Goal: Information Seeking & Learning: Learn about a topic

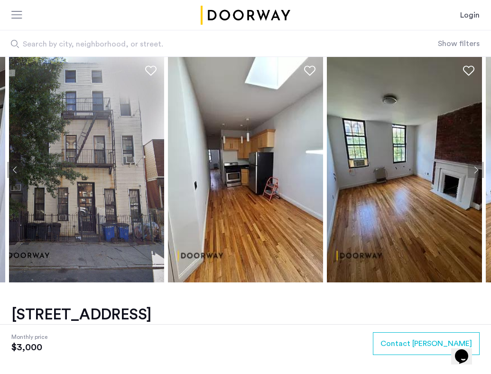
click at [77, 191] on img at bounding box center [86, 169] width 155 height 225
click at [102, 208] on img at bounding box center [86, 169] width 155 height 225
click at [368, 174] on button "Next apartment" at bounding box center [476, 170] width 16 height 16
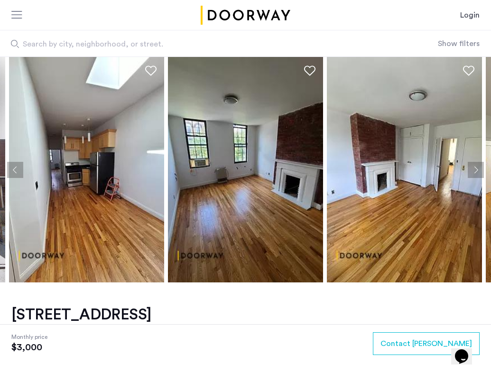
click at [368, 174] on button "Next apartment" at bounding box center [476, 170] width 16 height 16
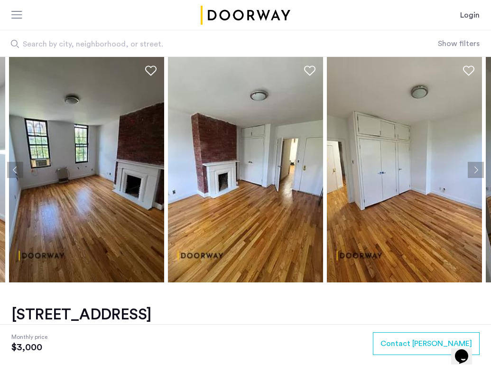
click at [368, 174] on button "Next apartment" at bounding box center [476, 170] width 16 height 16
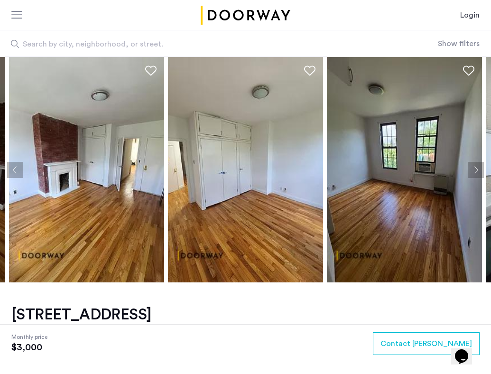
click at [368, 174] on button "Next apartment" at bounding box center [476, 170] width 16 height 16
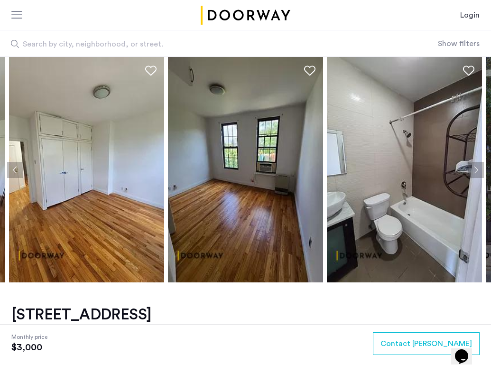
click at [368, 174] on button "Next apartment" at bounding box center [476, 170] width 16 height 16
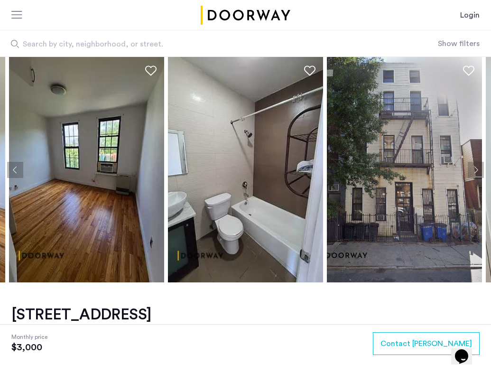
click at [368, 174] on button "Next apartment" at bounding box center [476, 170] width 16 height 16
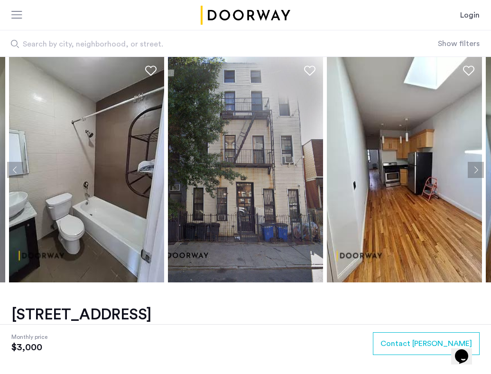
click at [368, 174] on button "Next apartment" at bounding box center [476, 170] width 16 height 16
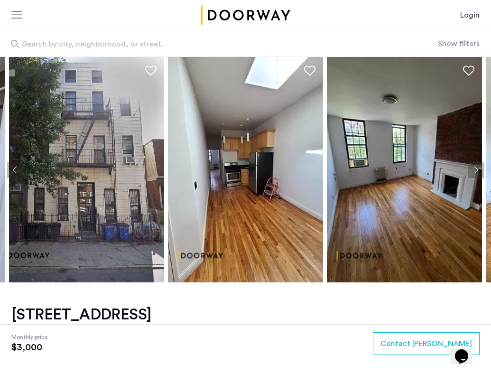
click at [368, 174] on button "Next apartment" at bounding box center [476, 170] width 16 height 16
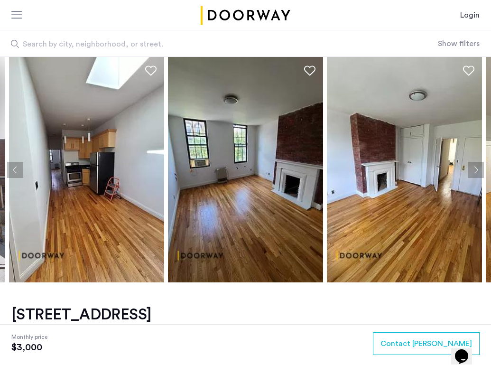
click at [368, 174] on button "Next apartment" at bounding box center [476, 170] width 16 height 16
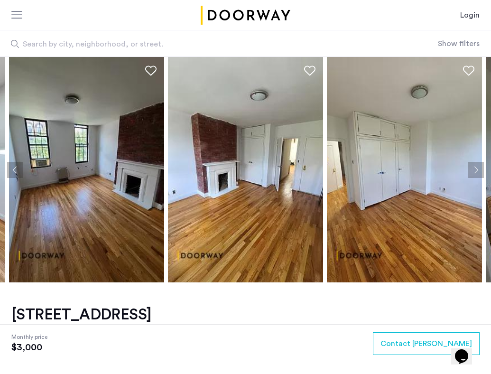
click at [368, 174] on button "Next apartment" at bounding box center [476, 170] width 16 height 16
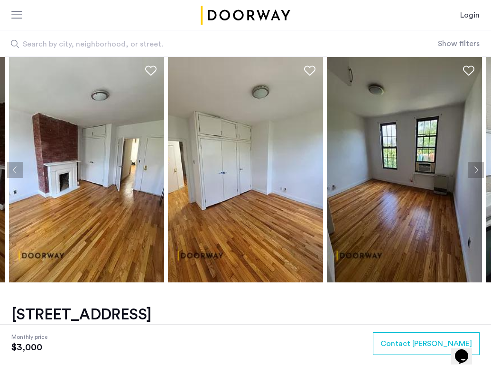
click at [368, 174] on button "Next apartment" at bounding box center [476, 170] width 16 height 16
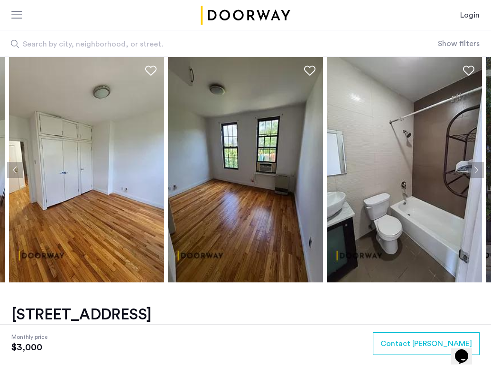
click at [368, 174] on button "Next apartment" at bounding box center [476, 170] width 16 height 16
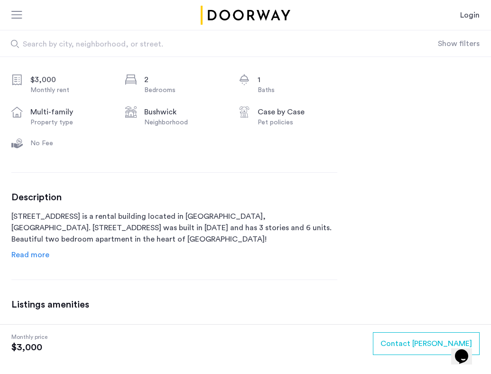
scroll to position [385, 0]
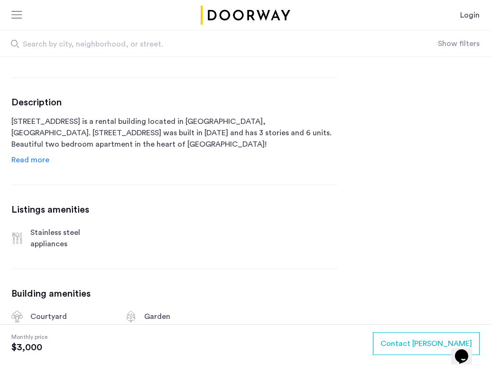
click at [41, 160] on span "Read more" at bounding box center [30, 160] width 38 height 8
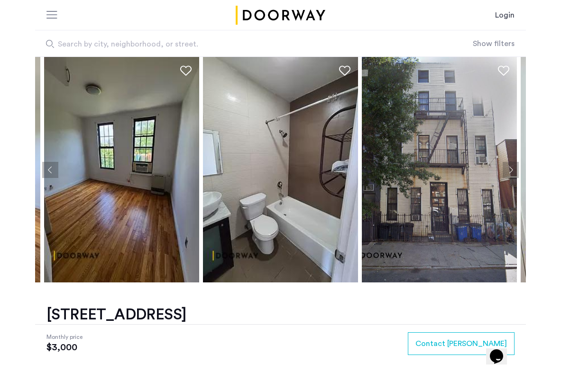
scroll to position [48, 0]
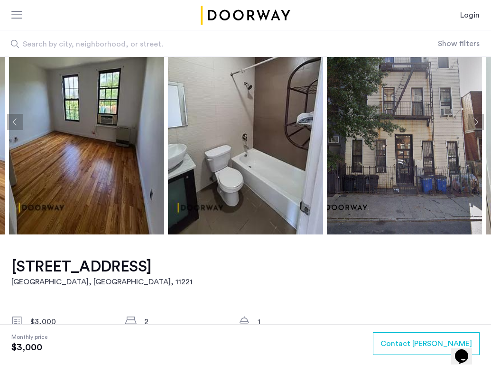
click at [28, 270] on h1 "[STREET_ADDRESS]" at bounding box center [101, 266] width 181 height 19
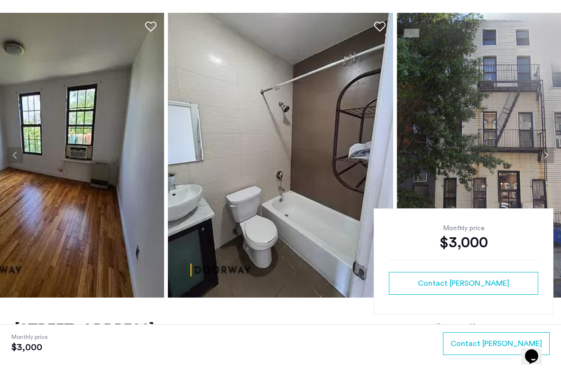
click at [82, 183] on img at bounding box center [51, 155] width 225 height 285
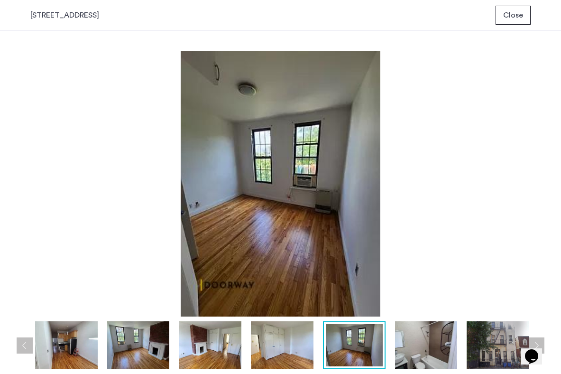
scroll to position [0, 0]
click at [31, 341] on div at bounding box center [283, 345] width 506 height 48
click at [24, 346] on button "Previous apartment" at bounding box center [25, 345] width 16 height 16
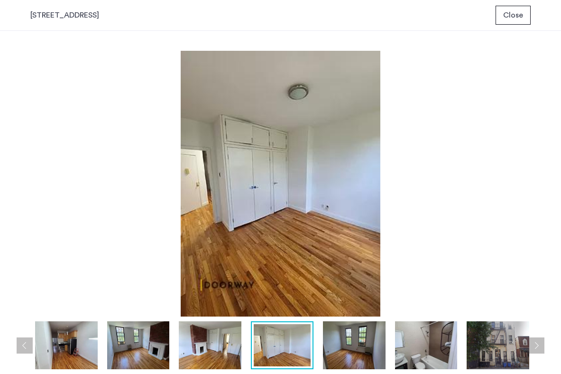
click at [24, 346] on button "Previous apartment" at bounding box center [25, 345] width 16 height 16
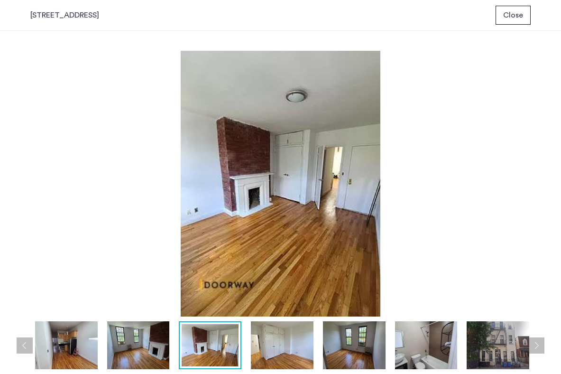
click at [24, 346] on button "Previous apartment" at bounding box center [25, 345] width 16 height 16
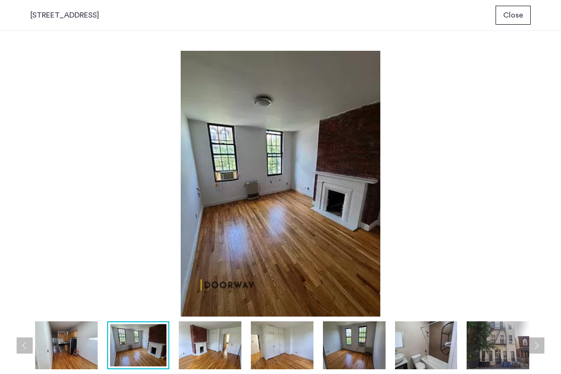
click at [24, 346] on button "Previous apartment" at bounding box center [25, 345] width 16 height 16
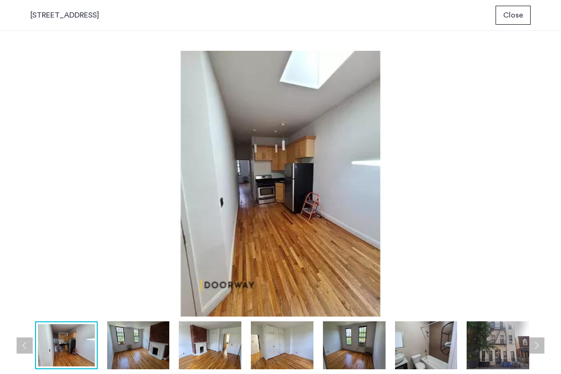
click at [24, 346] on button "Previous apartment" at bounding box center [25, 345] width 16 height 16
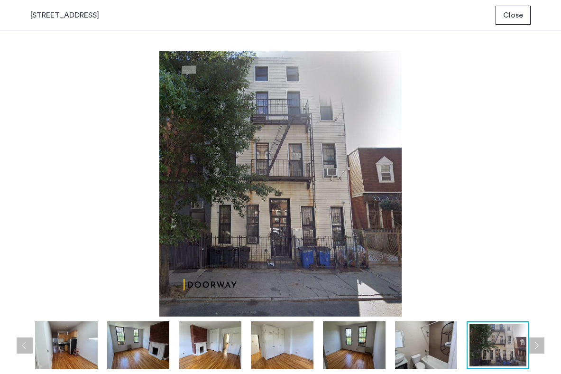
click at [368, 342] on button "Next apartment" at bounding box center [536, 345] width 16 height 16
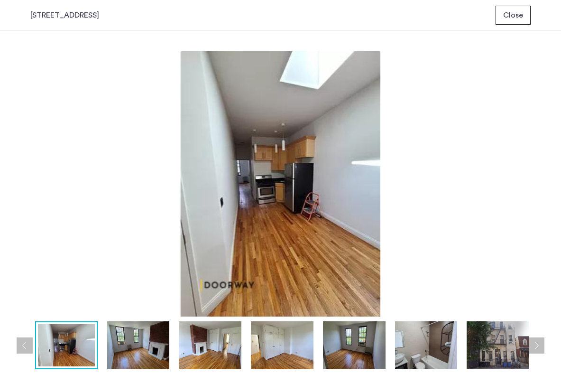
click at [368, 342] on button "Next apartment" at bounding box center [536, 345] width 16 height 16
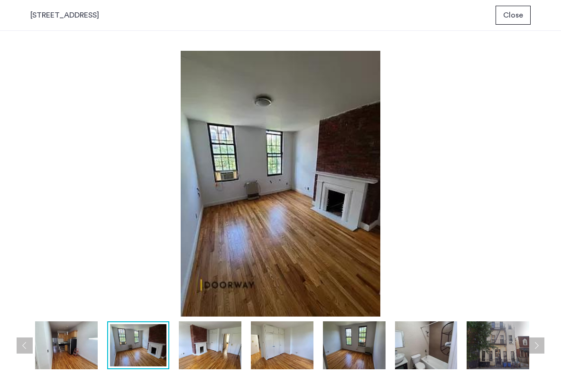
click at [368, 342] on button "Next apartment" at bounding box center [536, 345] width 16 height 16
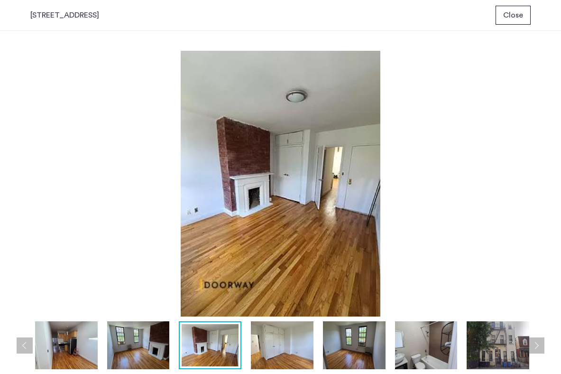
click at [368, 342] on button "Next apartment" at bounding box center [536, 345] width 16 height 16
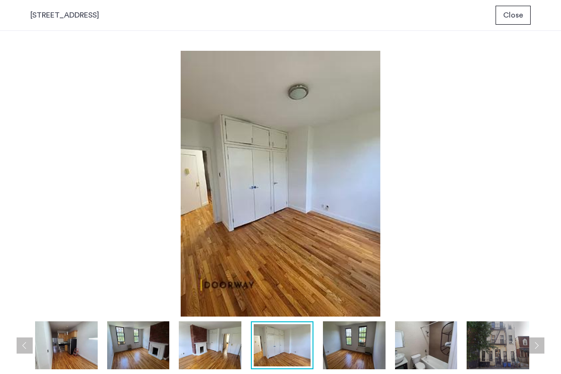
click at [368, 342] on button "Next apartment" at bounding box center [536, 345] width 16 height 16
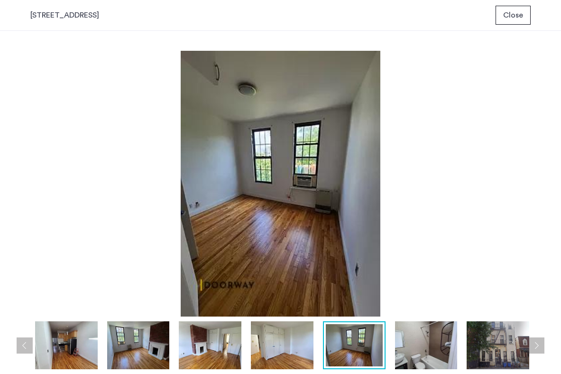
click at [368, 342] on button "Next apartment" at bounding box center [536, 345] width 16 height 16
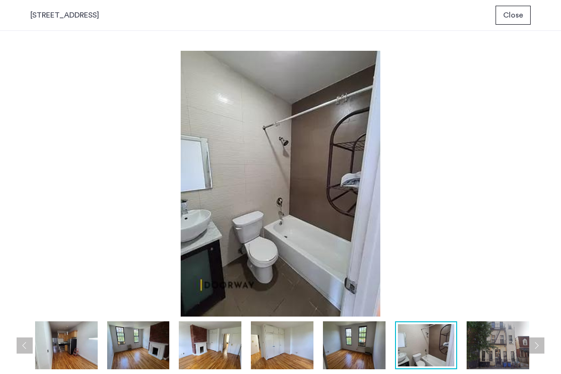
click at [368, 342] on button "Next apartment" at bounding box center [536, 345] width 16 height 16
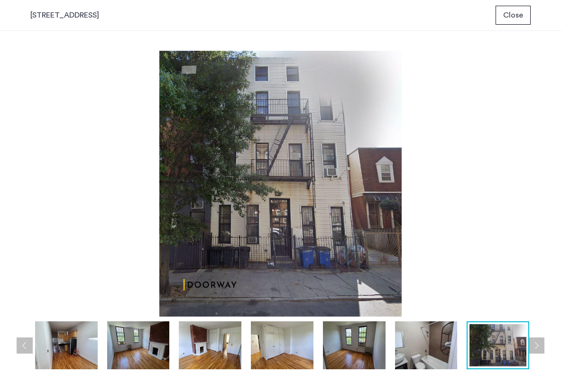
click at [368, 342] on button "Next apartment" at bounding box center [536, 345] width 16 height 16
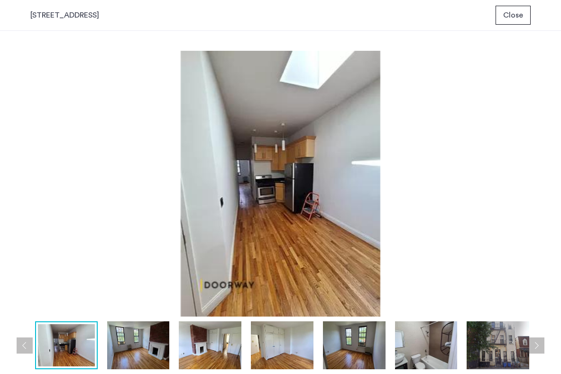
click at [368, 348] on button "Next apartment" at bounding box center [536, 345] width 16 height 16
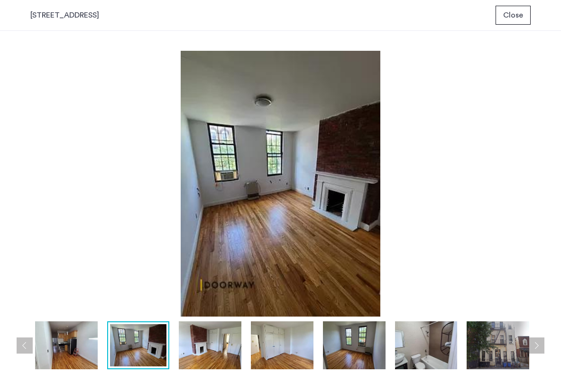
click at [368, 348] on button "Next apartment" at bounding box center [536, 345] width 16 height 16
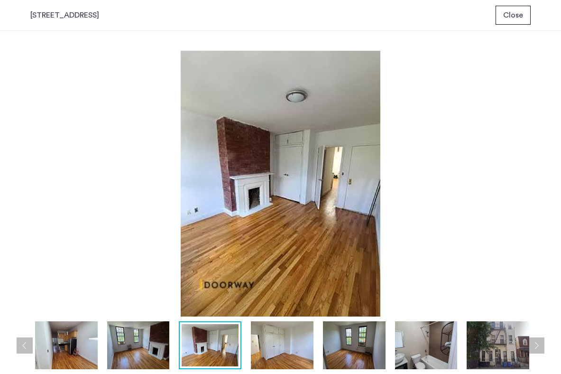
click at [368, 348] on button "Next apartment" at bounding box center [536, 345] width 16 height 16
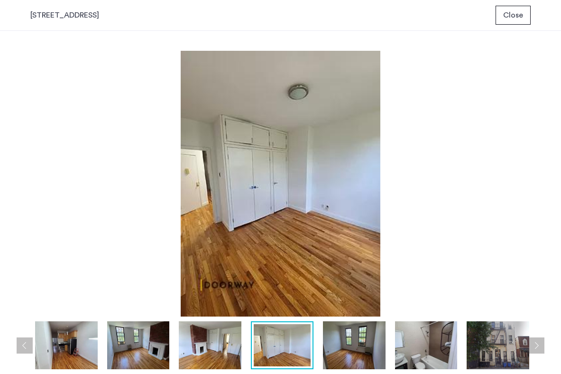
click at [368, 348] on button "Next apartment" at bounding box center [536, 345] width 16 height 16
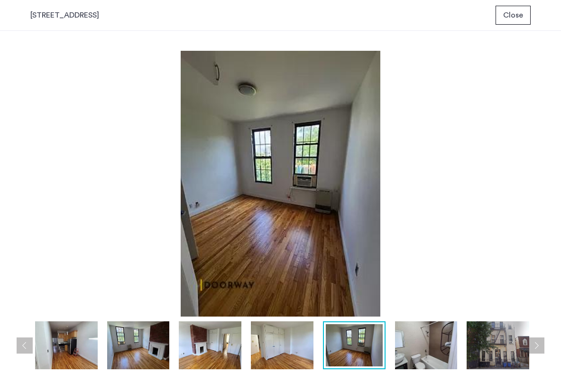
click at [368, 348] on button "Next apartment" at bounding box center [536, 345] width 16 height 16
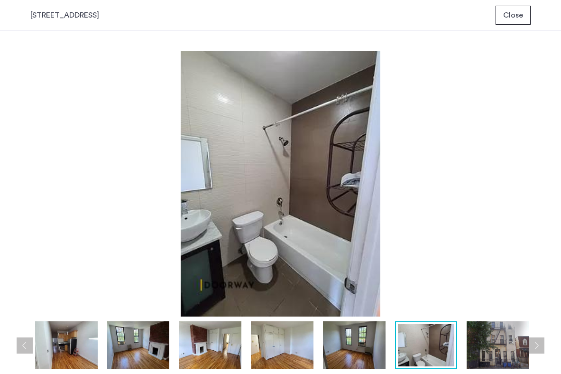
click at [368, 348] on button "Next apartment" at bounding box center [536, 345] width 16 height 16
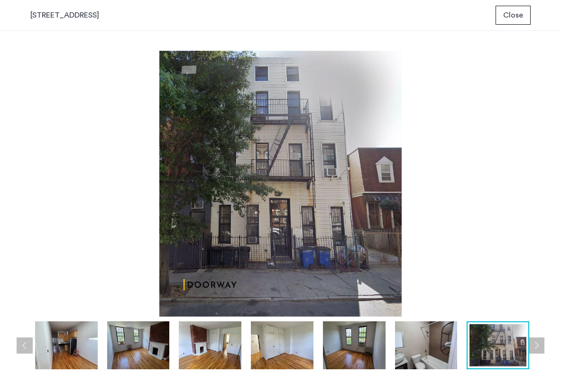
click at [368, 17] on span "Close" at bounding box center [513, 14] width 20 height 11
